Goal: Task Accomplishment & Management: Complete application form

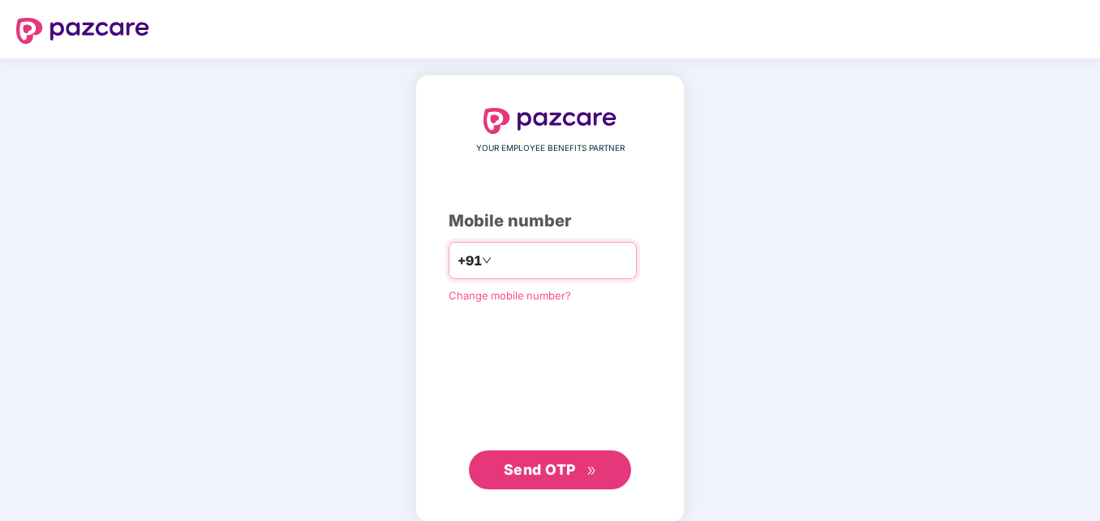
click at [503, 260] on input "number" at bounding box center [561, 260] width 133 height 26
click at [495, 259] on input "**********" at bounding box center [561, 260] width 133 height 26
type input "**********"
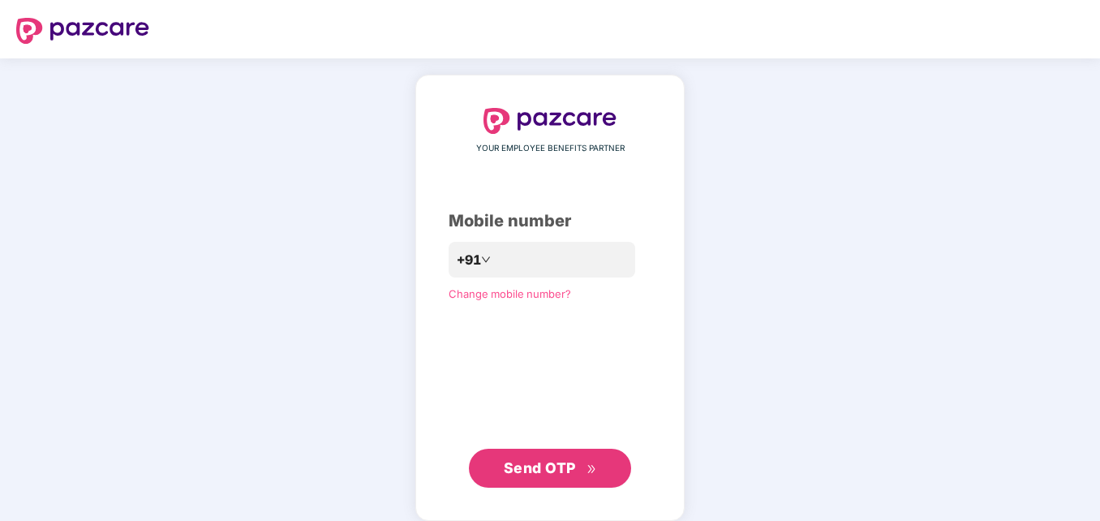
click at [554, 471] on span "Send OTP" at bounding box center [540, 467] width 72 height 17
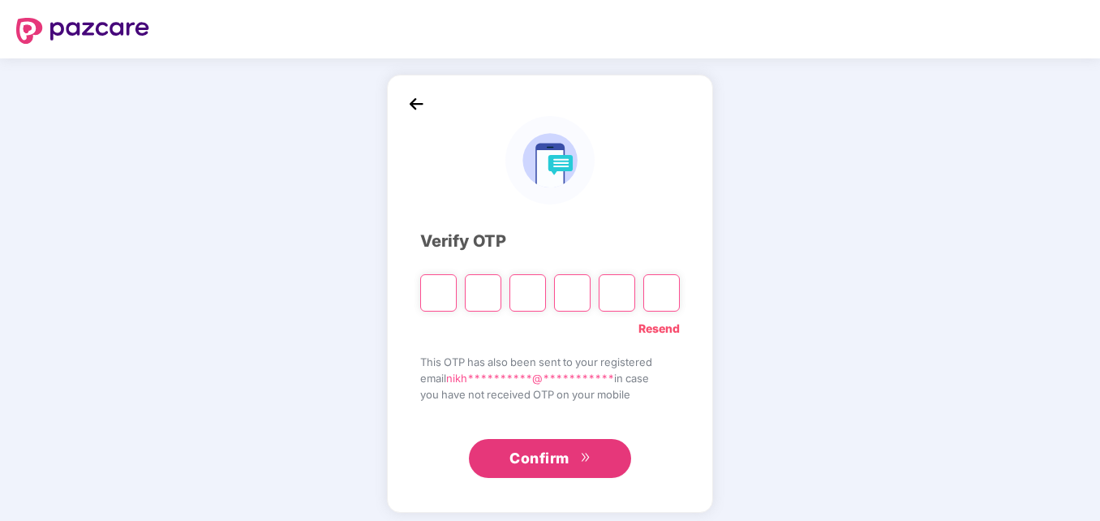
click at [440, 292] on input "Please enter verification code. Digit 1" at bounding box center [438, 292] width 37 height 37
click at [442, 297] on input "Please enter verification code. Digit 1" at bounding box center [438, 292] width 37 height 37
type input "*"
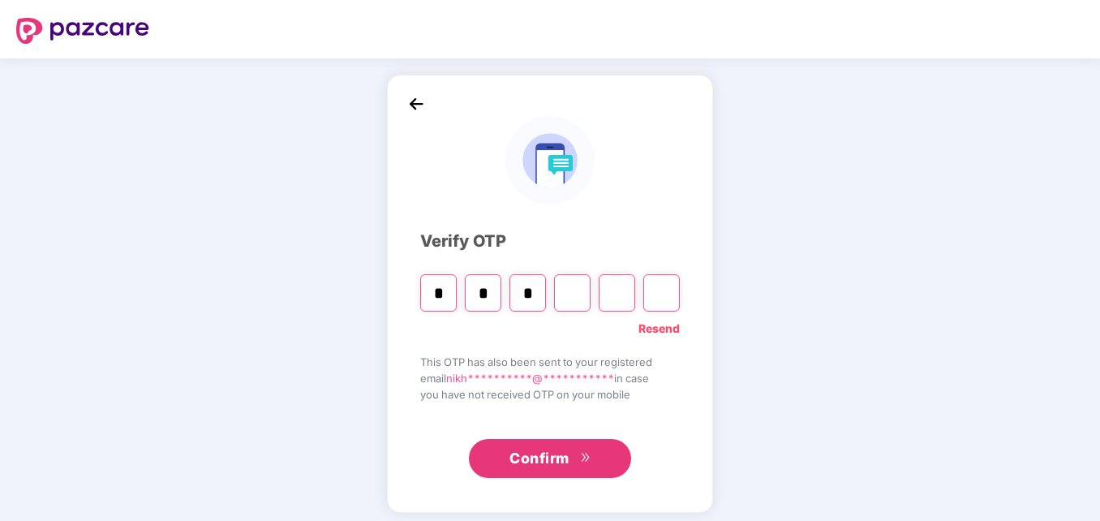
type input "*"
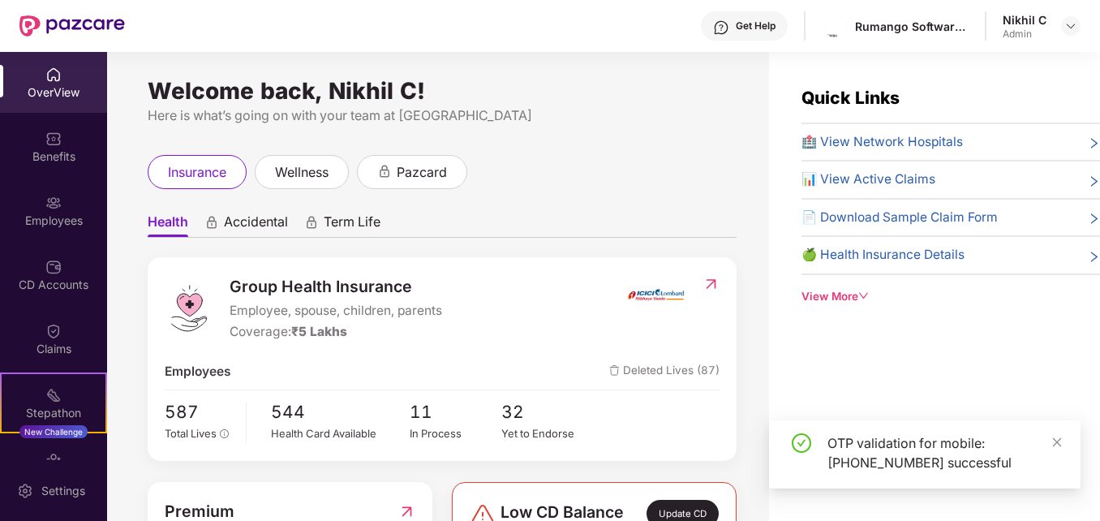
click at [708, 170] on div "insurance wellness pazcard" at bounding box center [442, 172] width 589 height 34
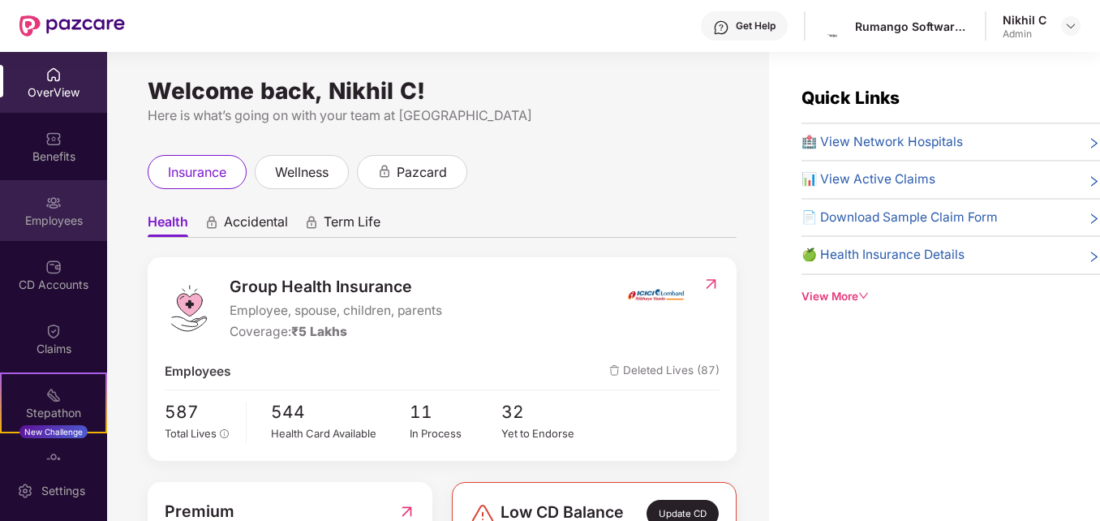
click at [45, 216] on div "Employees" at bounding box center [53, 221] width 107 height 16
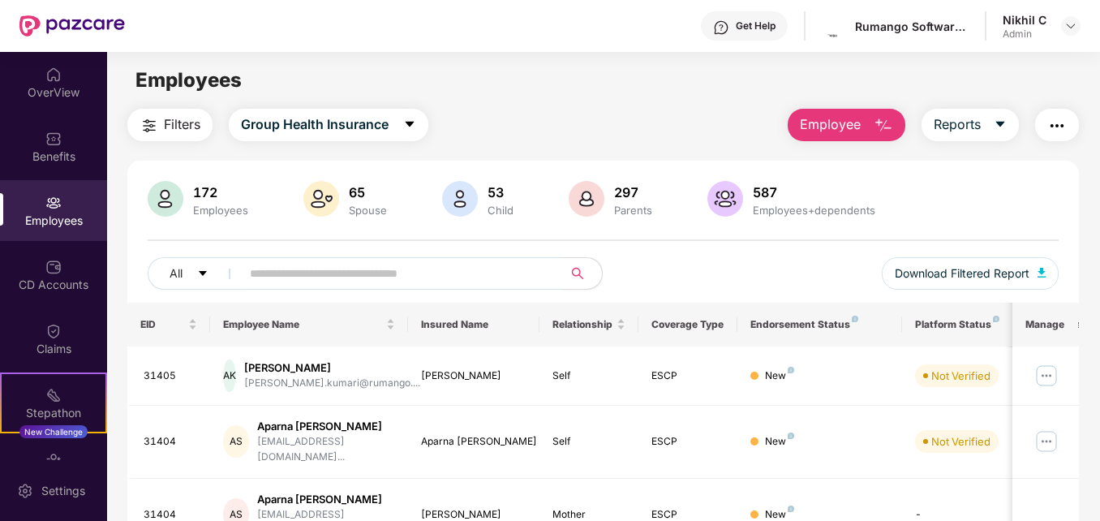
click at [860, 131] on span "Employee" at bounding box center [830, 124] width 61 height 20
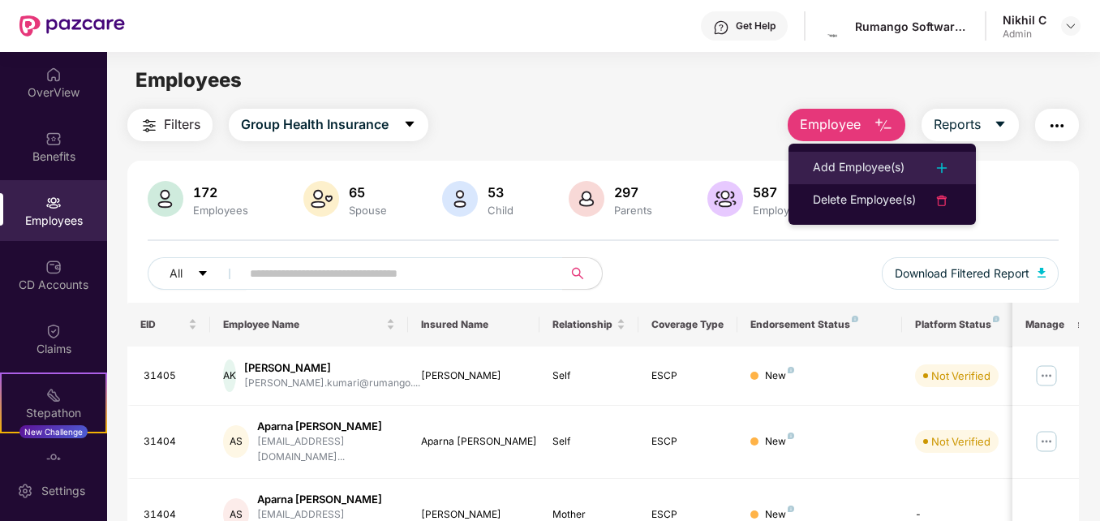
click at [854, 170] on div "Add Employee(s)" at bounding box center [859, 167] width 92 height 19
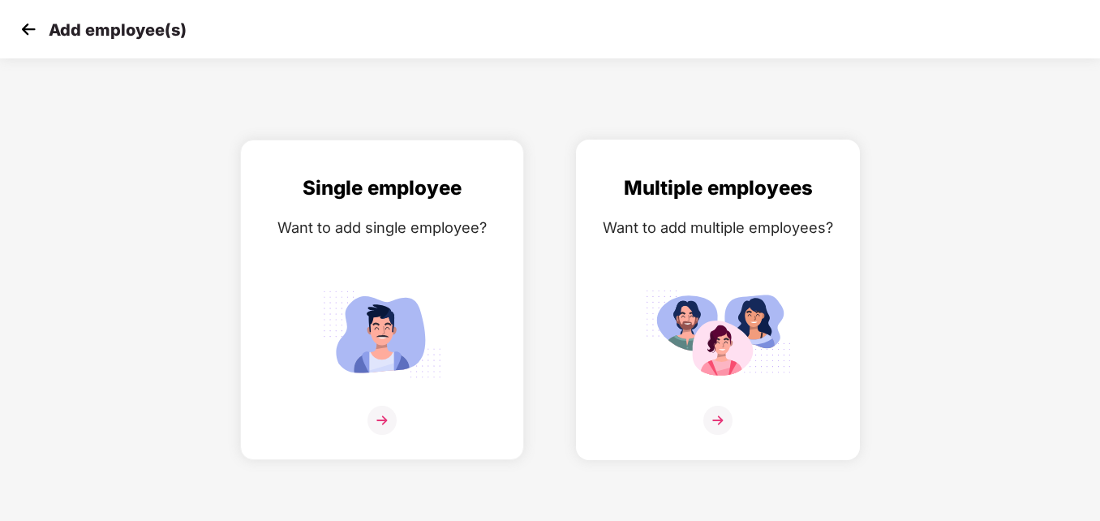
click at [733, 324] on img at bounding box center [718, 333] width 146 height 101
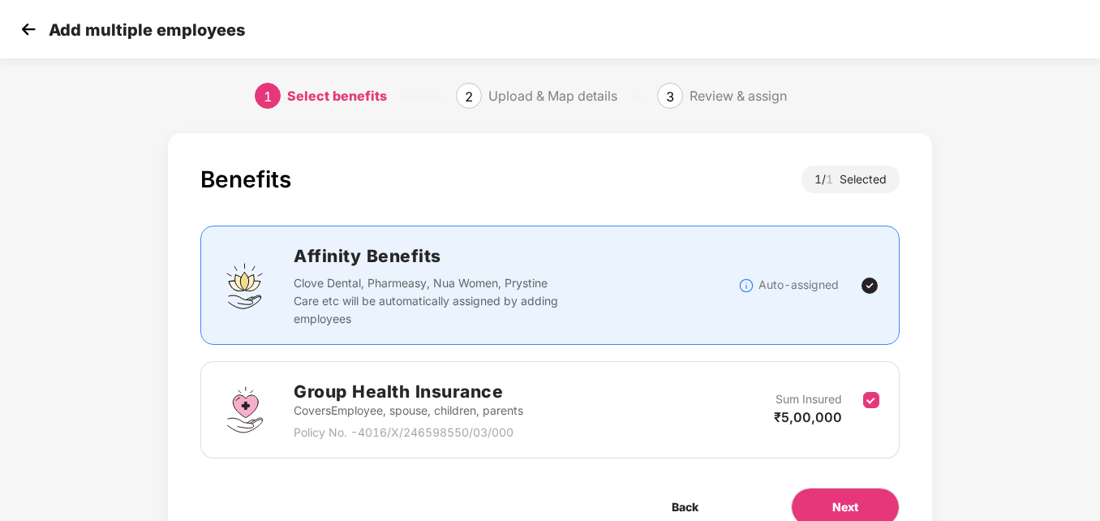
scroll to position [79, 0]
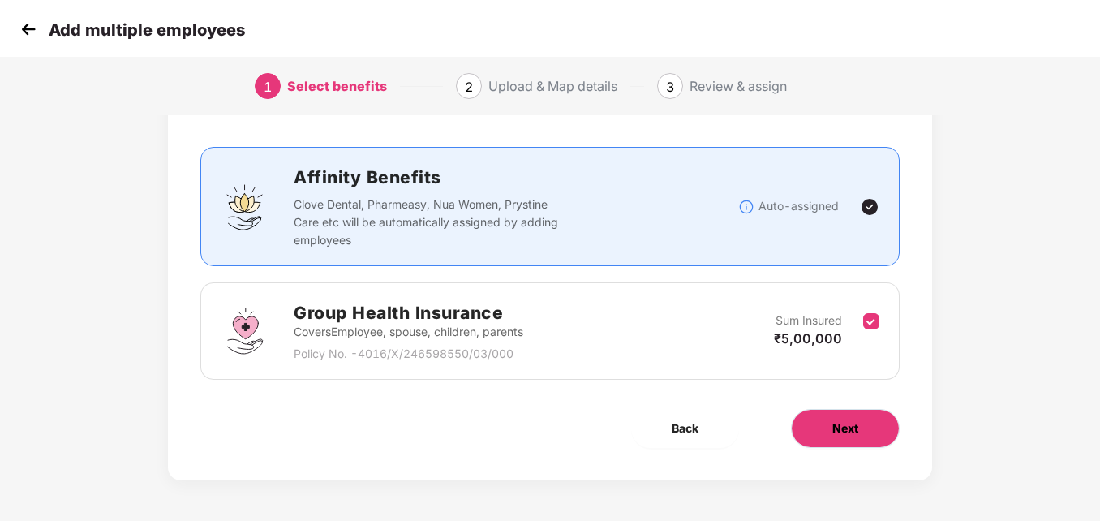
click at [824, 441] on button "Next" at bounding box center [845, 428] width 109 height 39
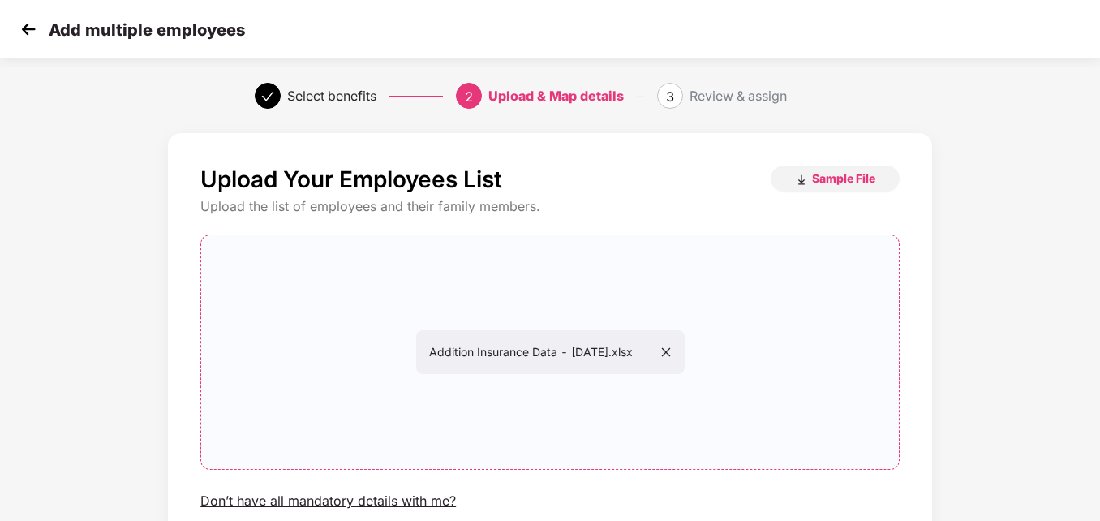
scroll to position [131, 0]
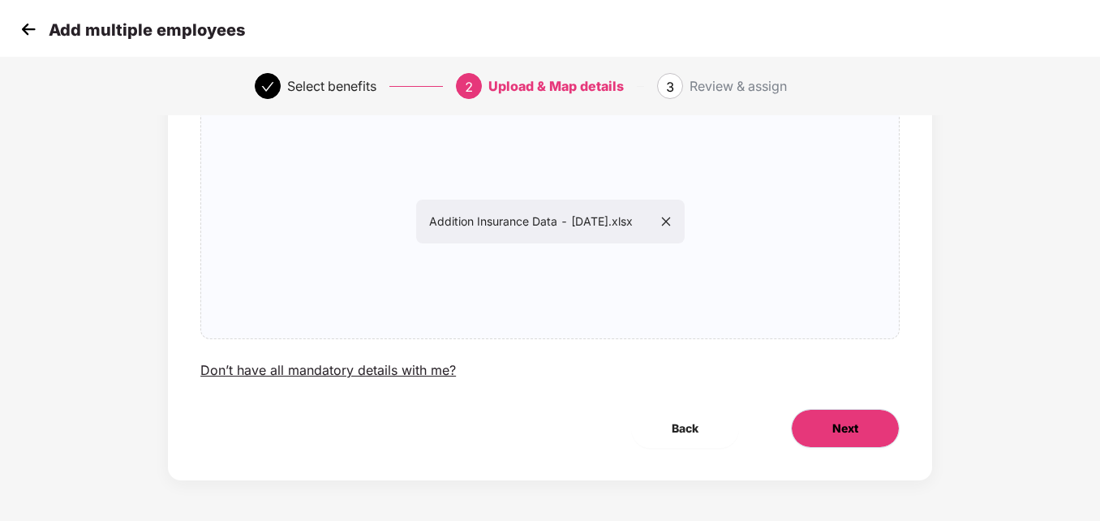
click at [854, 422] on span "Next" at bounding box center [845, 428] width 26 height 18
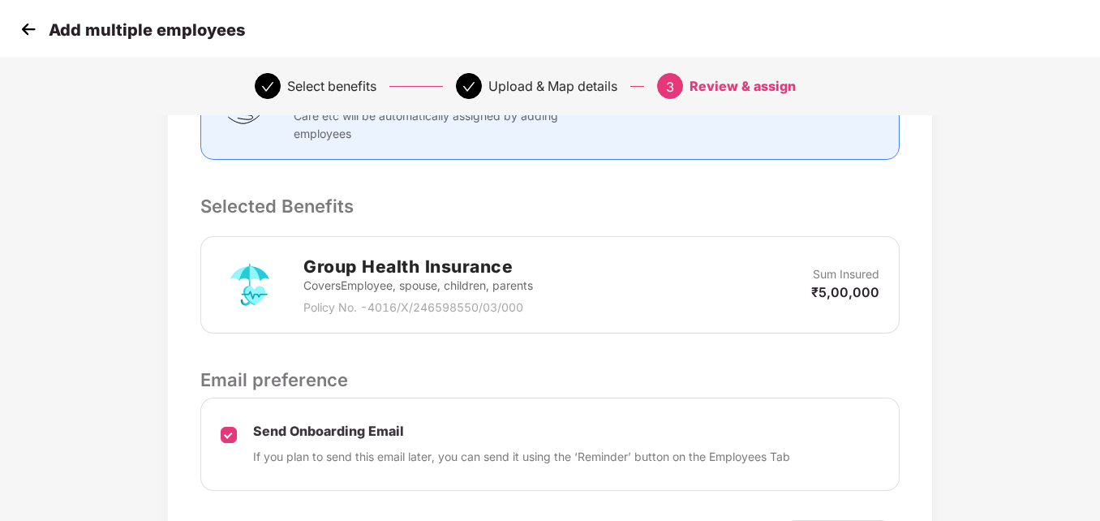
scroll to position [363, 0]
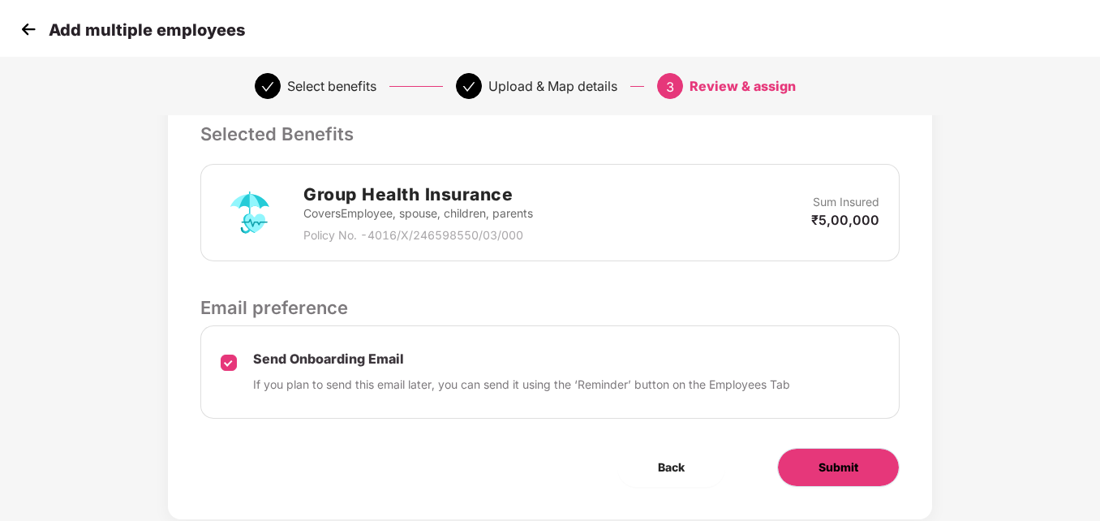
click at [847, 462] on span "Submit" at bounding box center [839, 467] width 40 height 18
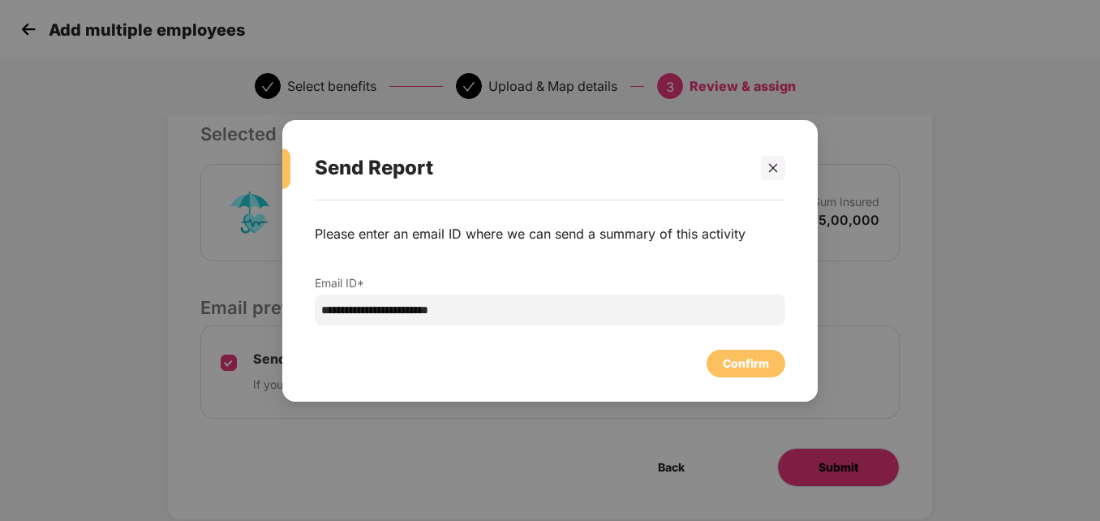
scroll to position [0, 0]
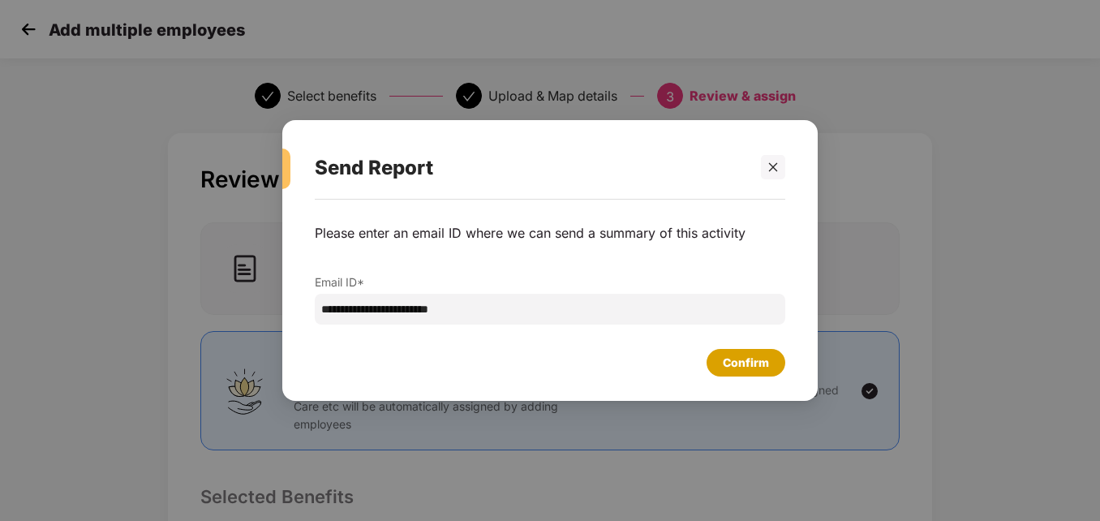
click at [746, 355] on div "Confirm" at bounding box center [746, 363] width 46 height 18
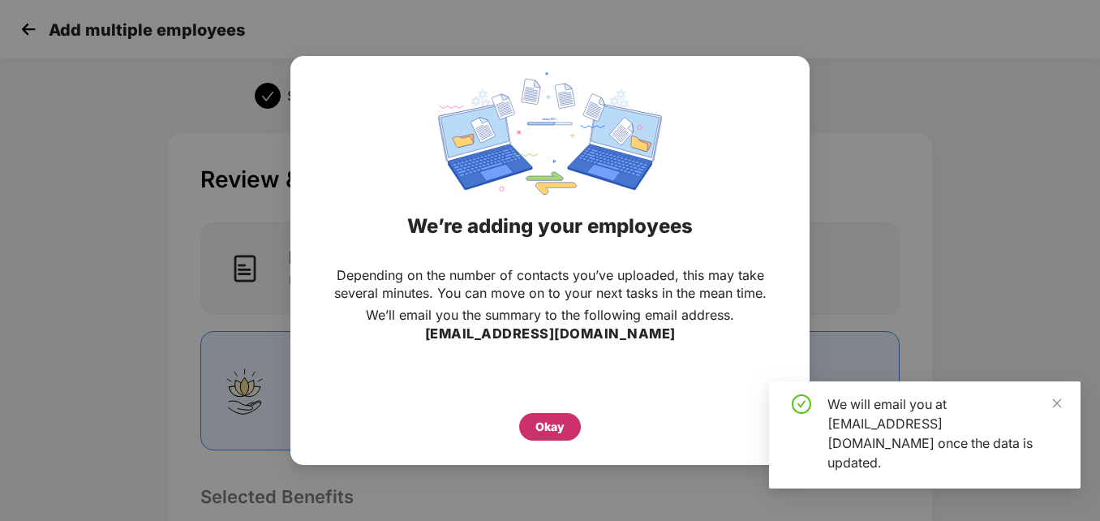
click at [536, 433] on div "Okay" at bounding box center [550, 427] width 29 height 18
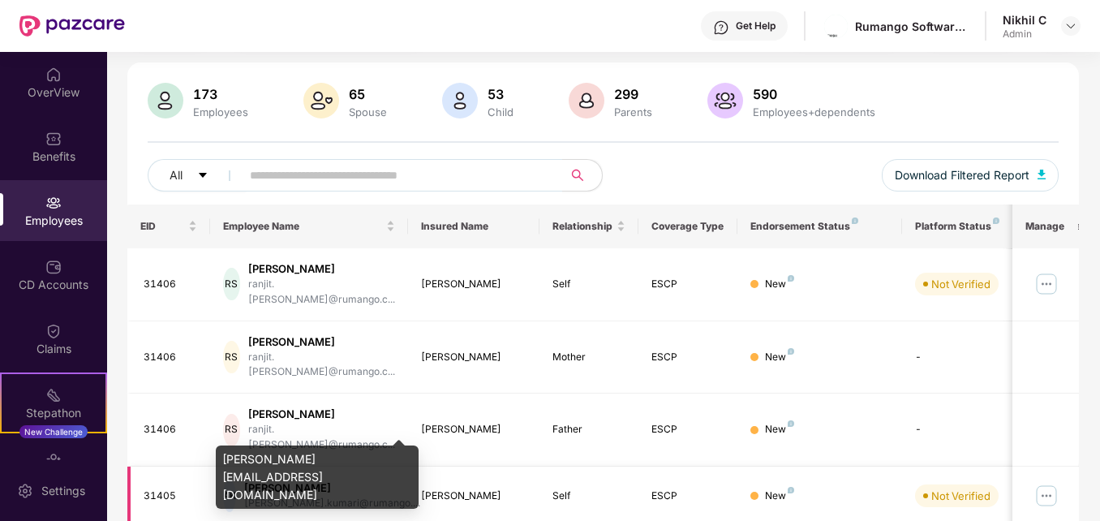
scroll to position [97, 0]
